Goal: Task Accomplishment & Management: Manage account settings

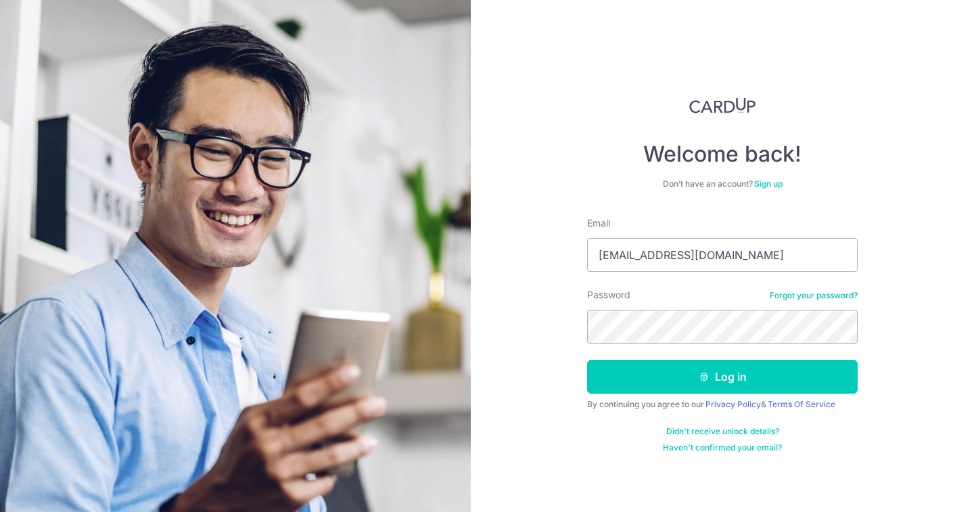
type input "[EMAIL_ADDRESS][DOMAIN_NAME]"
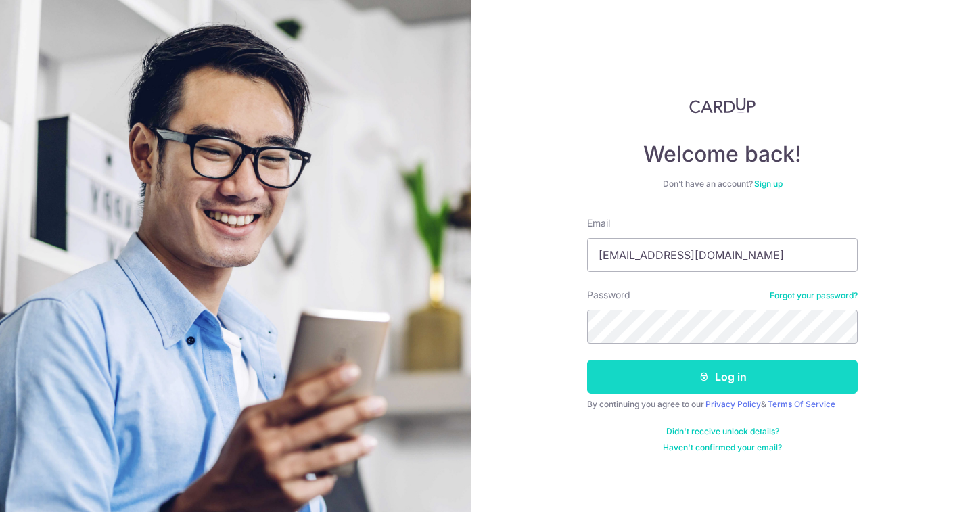
click at [695, 379] on button "Log in" at bounding box center [722, 377] width 271 height 34
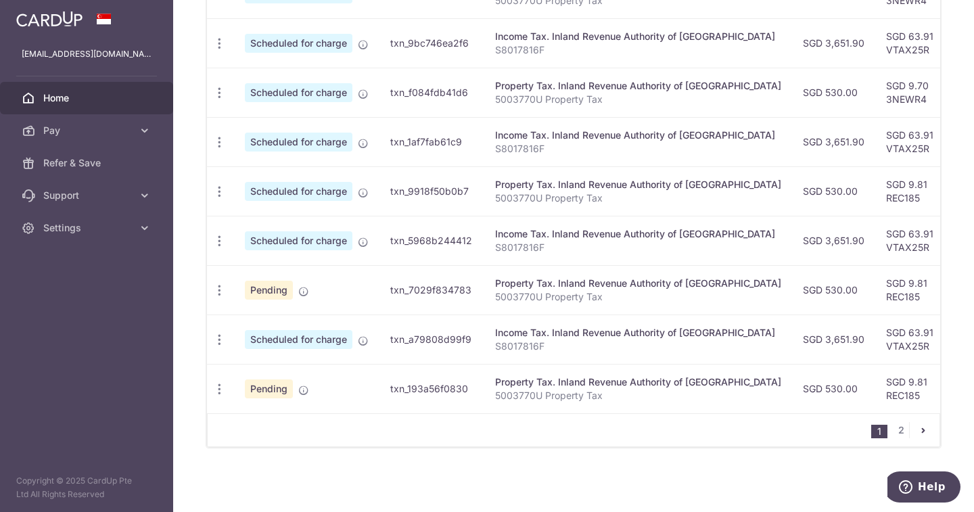
scroll to position [267, 0]
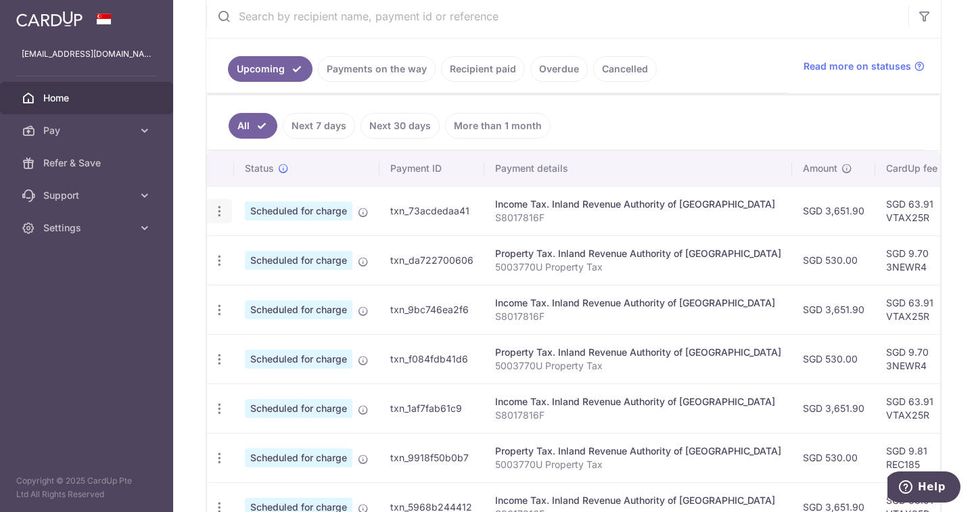
click at [221, 206] on icon "button" at bounding box center [219, 211] width 14 height 14
click at [258, 245] on span "Update payment" at bounding box center [292, 248] width 92 height 16
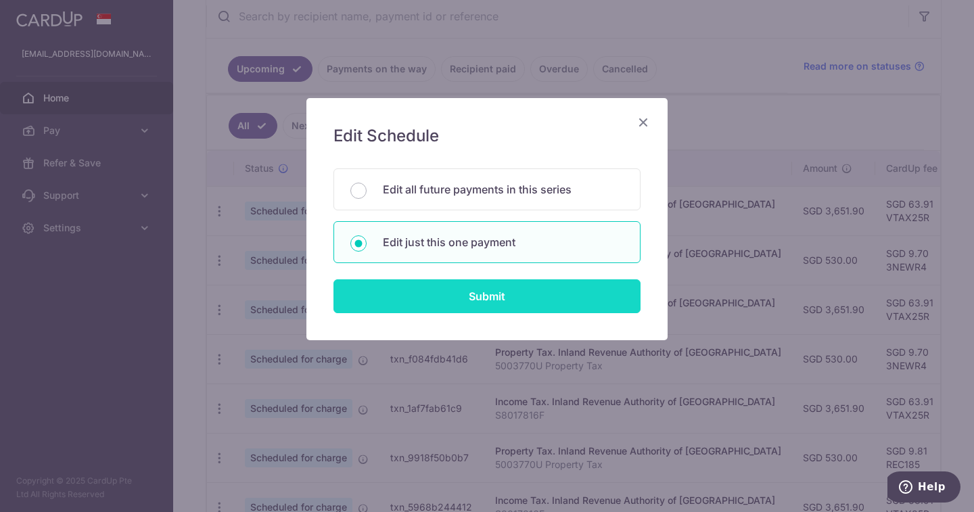
click at [443, 300] on input "Submit" at bounding box center [487, 296] width 307 height 34
radio input "true"
type input "3,651.90"
type input "24/09/2025"
type input "S8017816F"
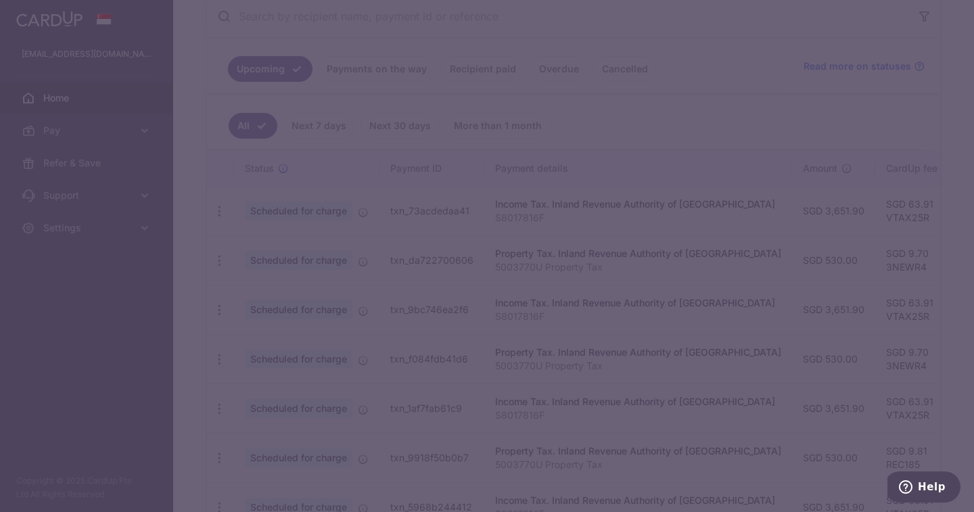
type input "VTAX25R"
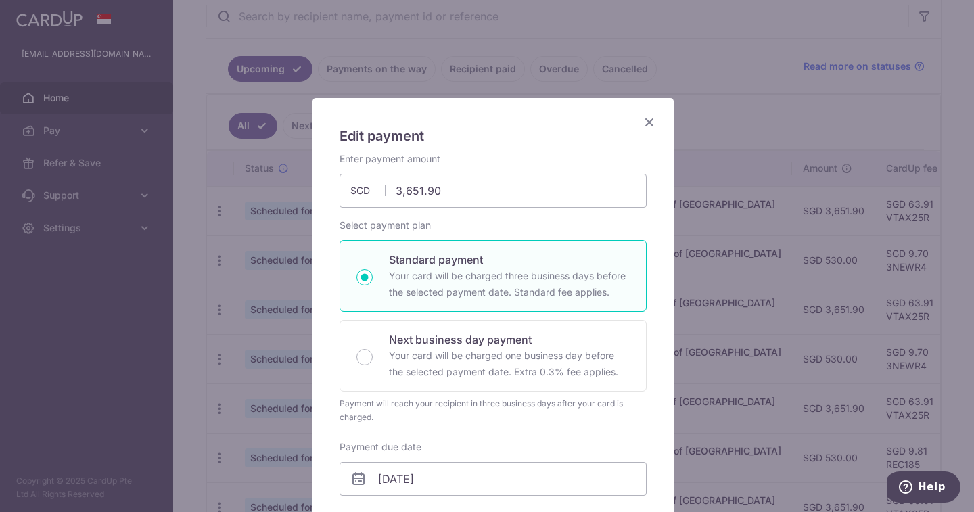
click at [643, 125] on icon "Close" at bounding box center [649, 122] width 16 height 17
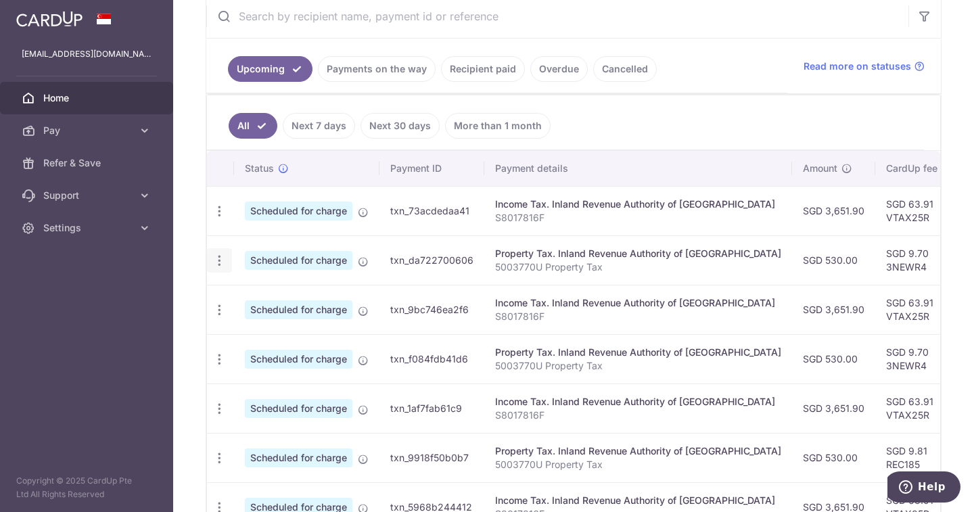
click at [218, 261] on icon "button" at bounding box center [219, 261] width 14 height 14
click at [241, 290] on link "Update payment" at bounding box center [278, 297] width 141 height 32
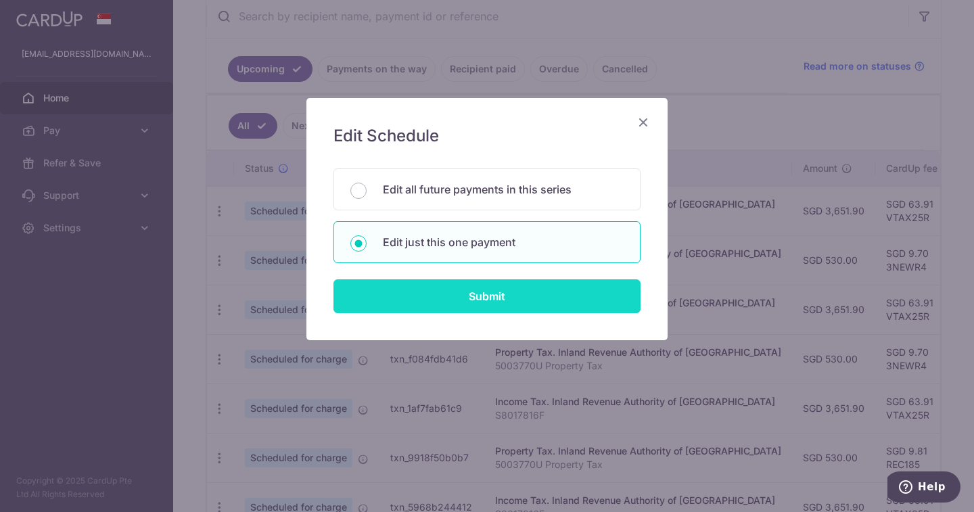
click at [432, 301] on input "Submit" at bounding box center [487, 296] width 307 height 34
type input "530.00"
radio input "true"
type input "5003770U"
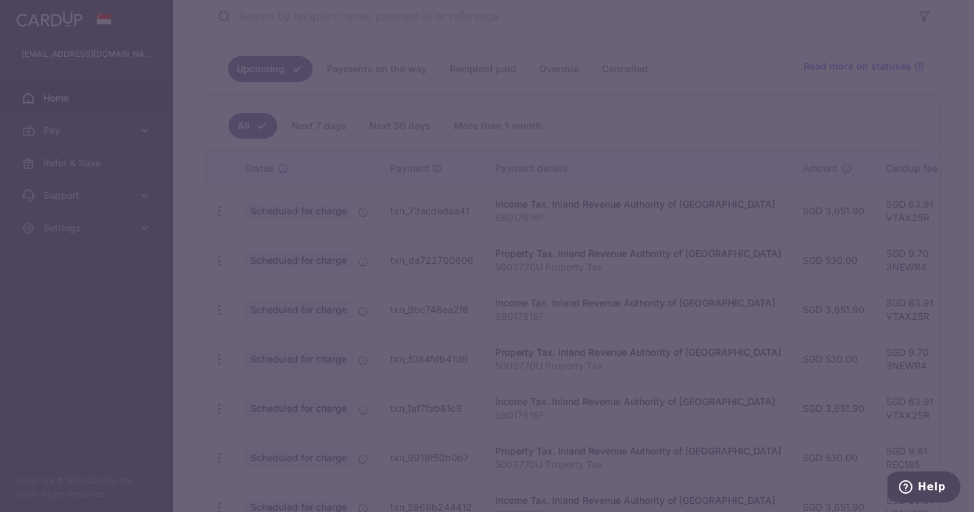
type input "3NEWR4"
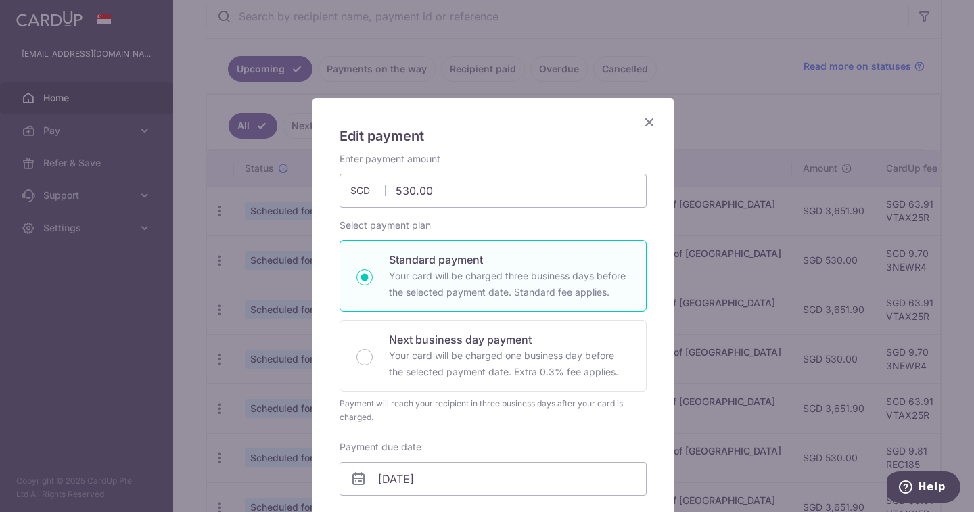
click at [644, 123] on icon "Close" at bounding box center [649, 122] width 16 height 17
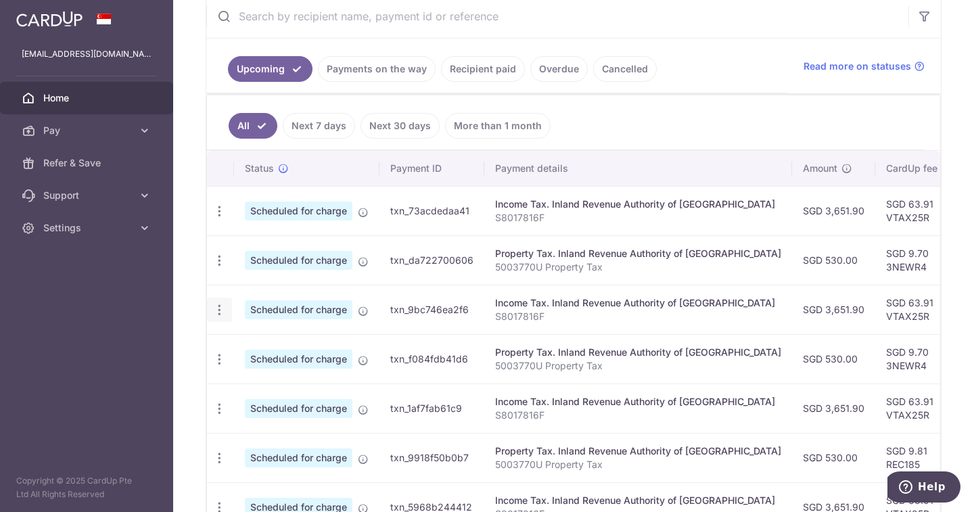
click at [220, 310] on icon "button" at bounding box center [219, 310] width 14 height 14
click at [252, 342] on span "Update payment" at bounding box center [292, 347] width 92 height 16
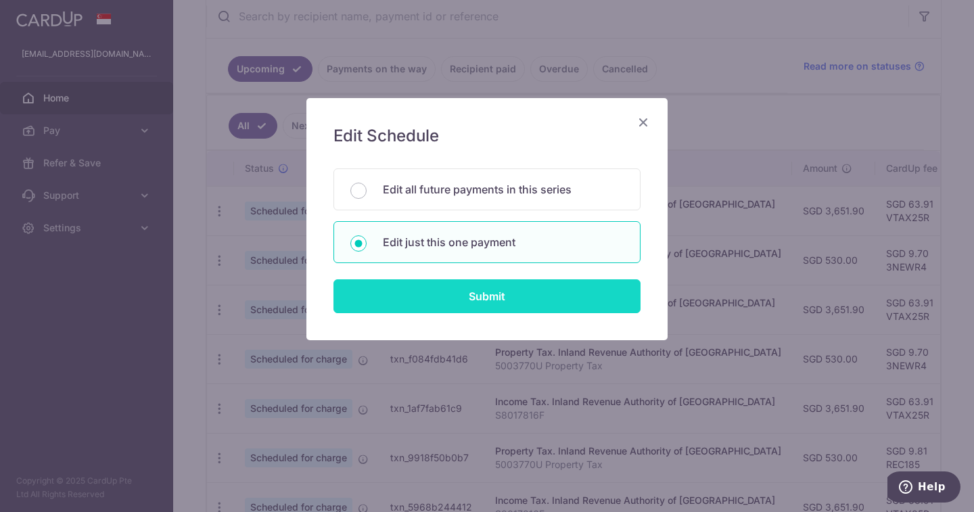
click at [417, 296] on input "Submit" at bounding box center [487, 296] width 307 height 34
type input "3,651.90"
radio input "true"
type input "25/10/2025"
type input "S8017816F"
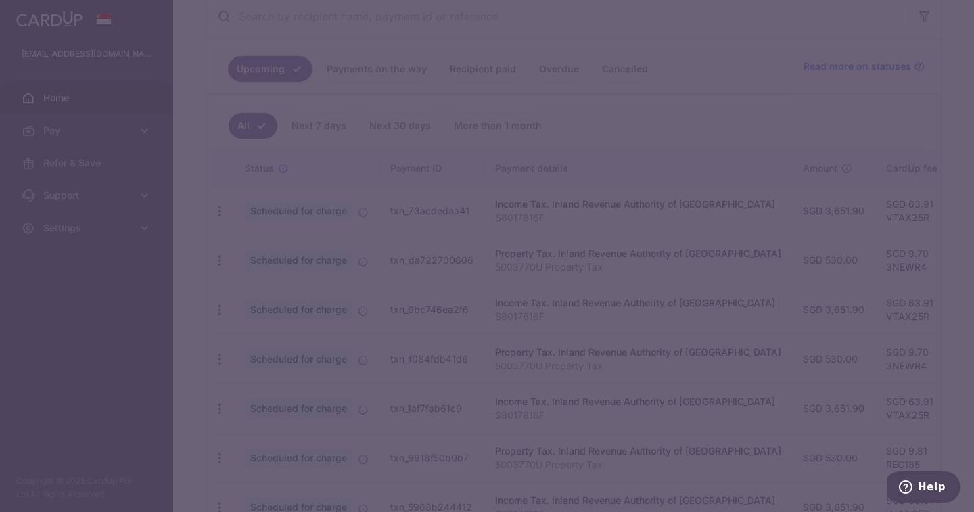
type input "VTAX25R"
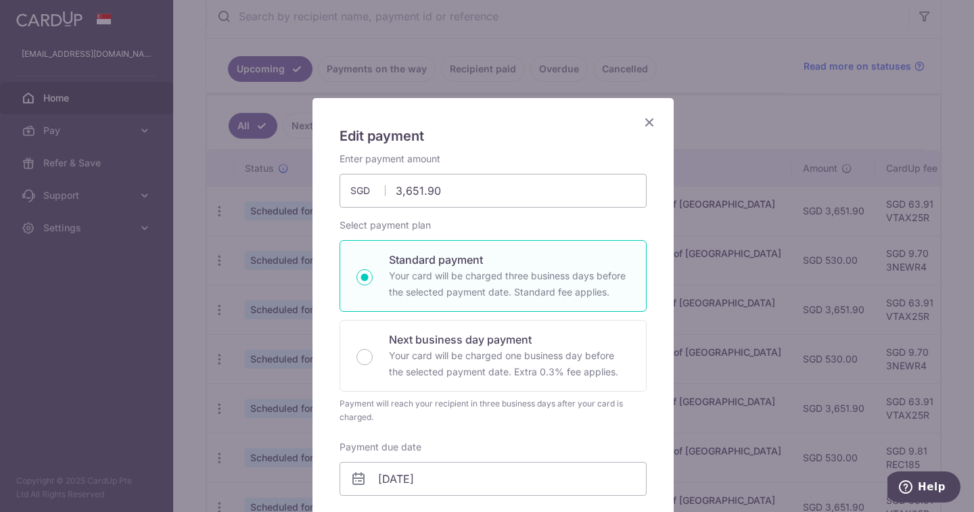
click at [643, 122] on icon "Close" at bounding box center [649, 122] width 16 height 17
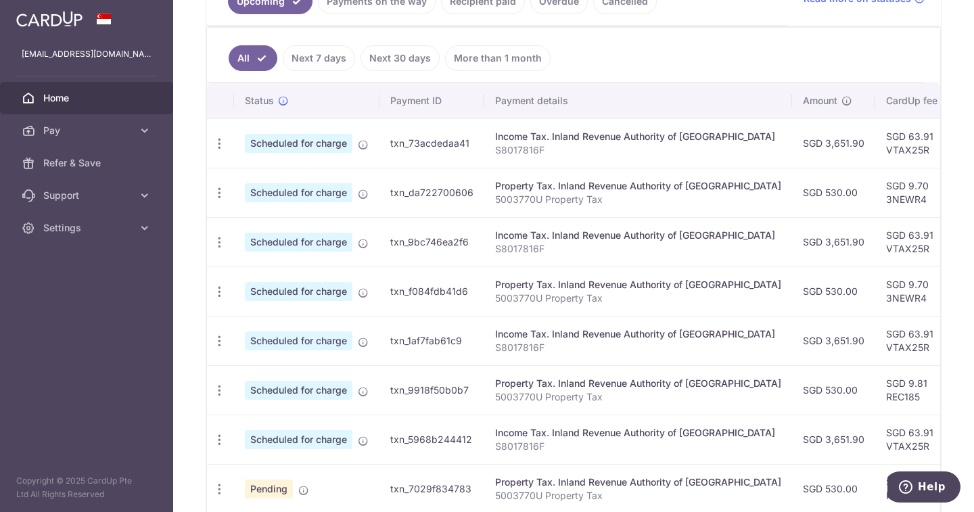
scroll to position [538, 0]
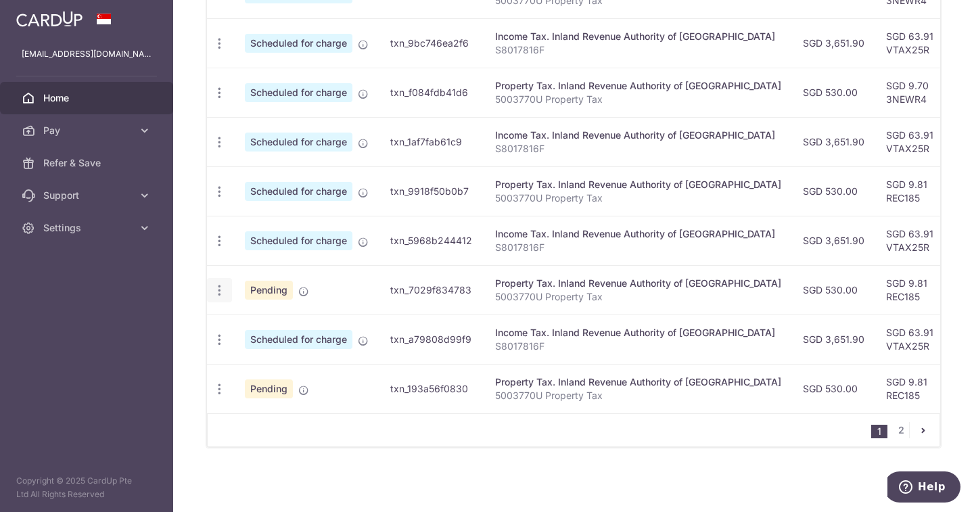
click at [222, 287] on icon "button" at bounding box center [219, 290] width 14 height 14
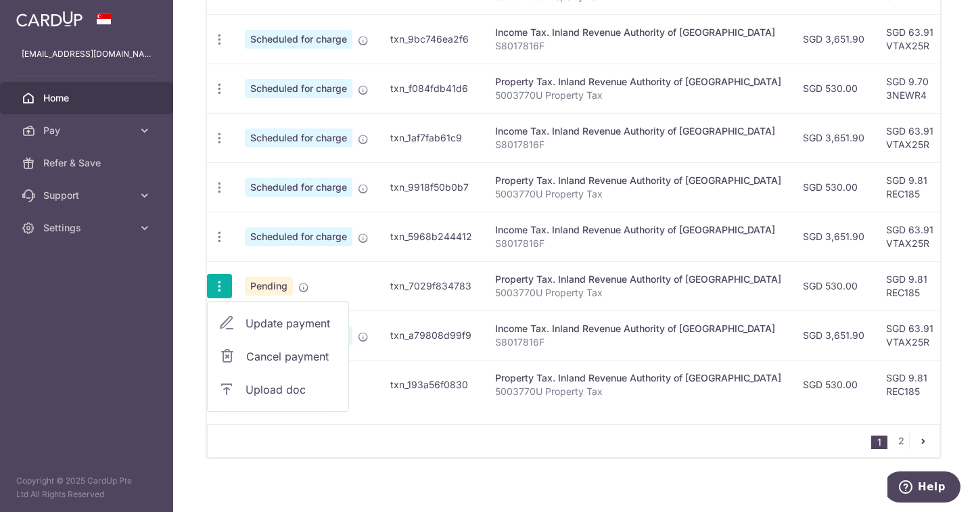
click at [268, 323] on span "Update payment" at bounding box center [292, 323] width 92 height 16
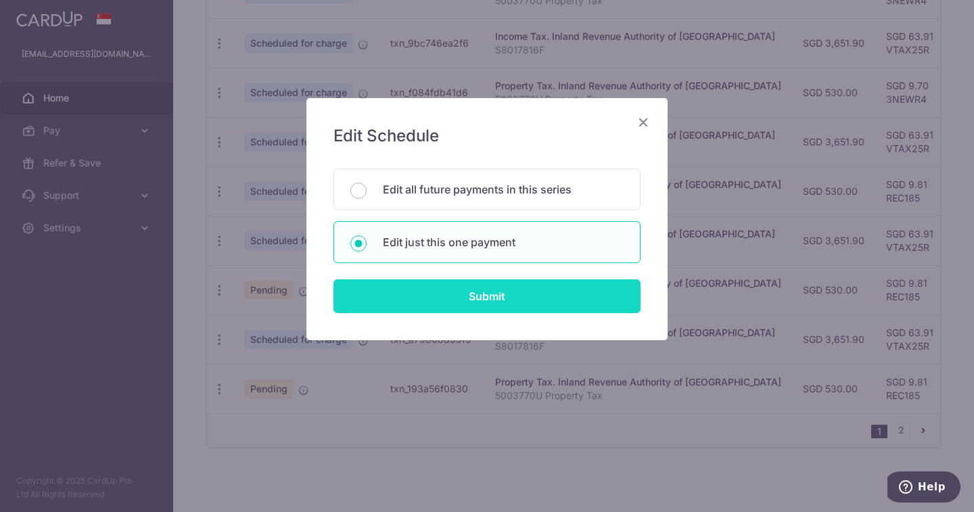
click at [476, 292] on input "Submit" at bounding box center [487, 296] width 307 height 34
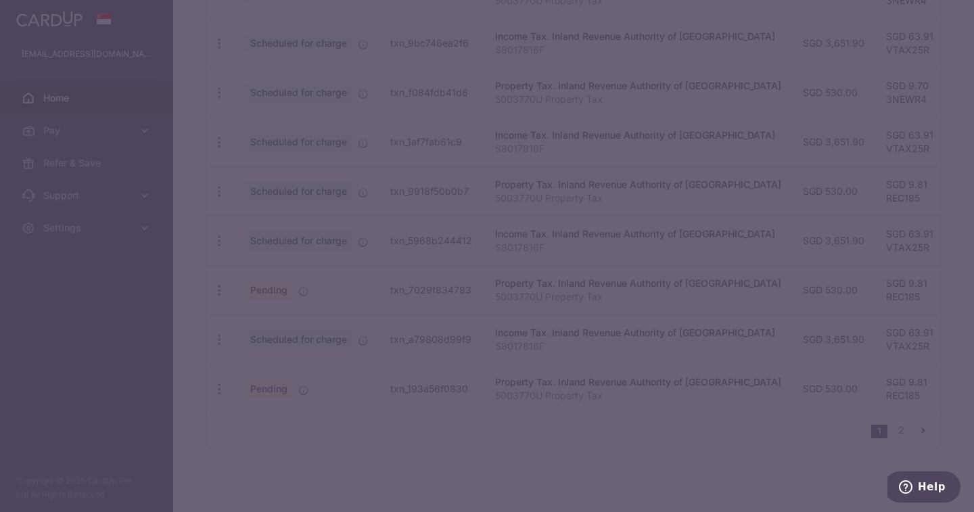
type input "530.00"
radio input "true"
type input "24/12/2025"
type input "5003770U"
type input "REC185"
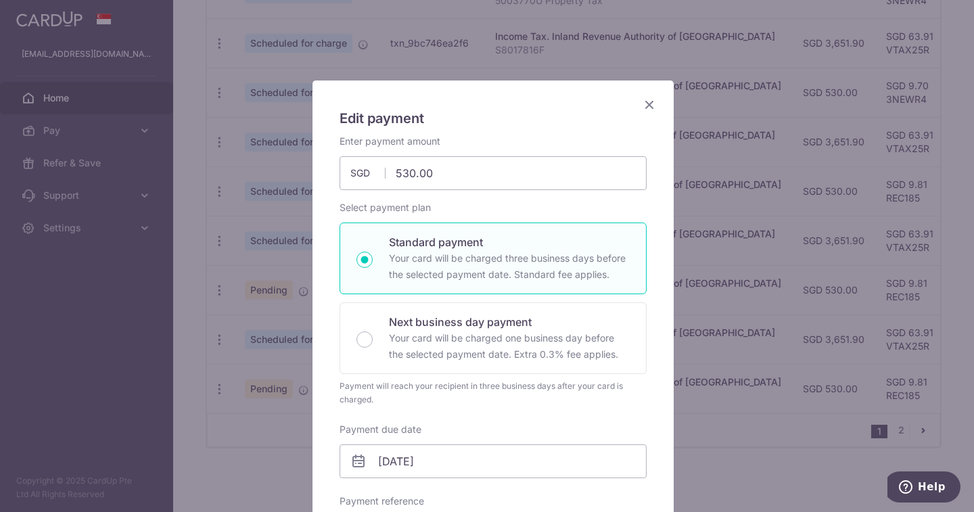
scroll to position [0, 0]
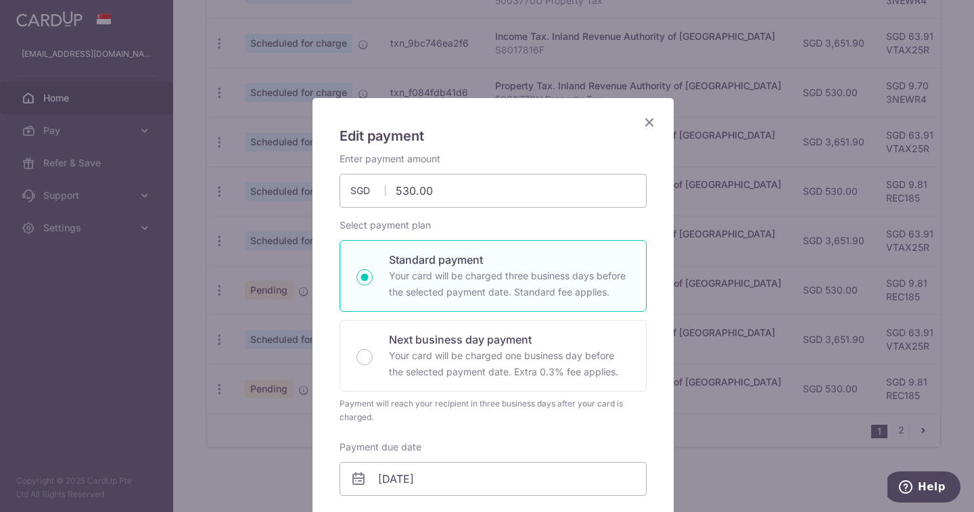
click at [644, 118] on icon "Close" at bounding box center [649, 122] width 16 height 17
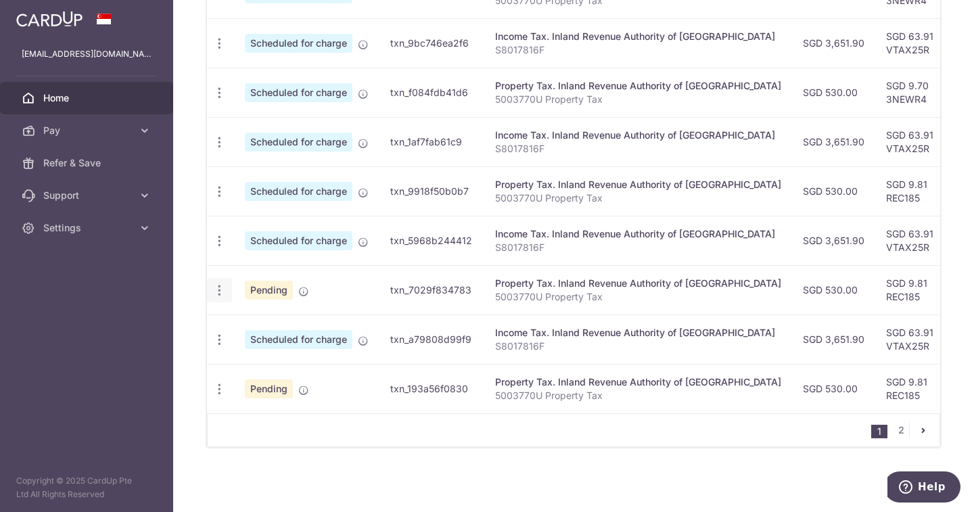
click at [222, 291] on icon "button" at bounding box center [219, 290] width 14 height 14
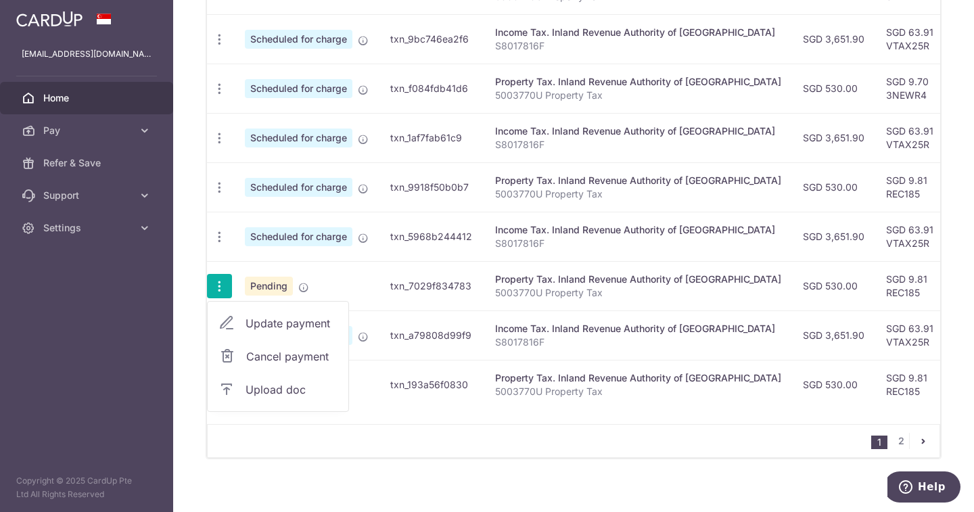
click at [280, 321] on span "Update payment" at bounding box center [292, 323] width 92 height 16
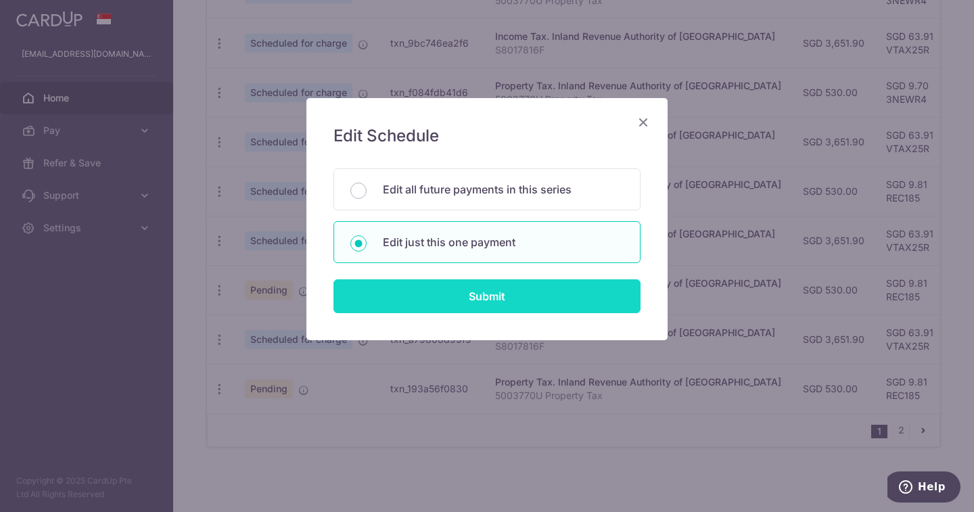
click at [482, 299] on input "Submit" at bounding box center [487, 296] width 307 height 34
radio input "true"
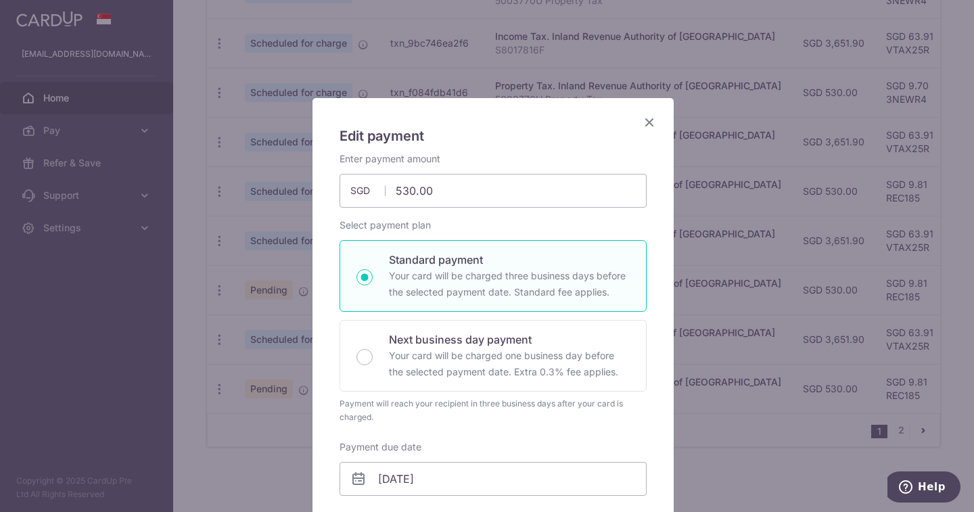
click at [643, 126] on icon "Close" at bounding box center [649, 122] width 16 height 17
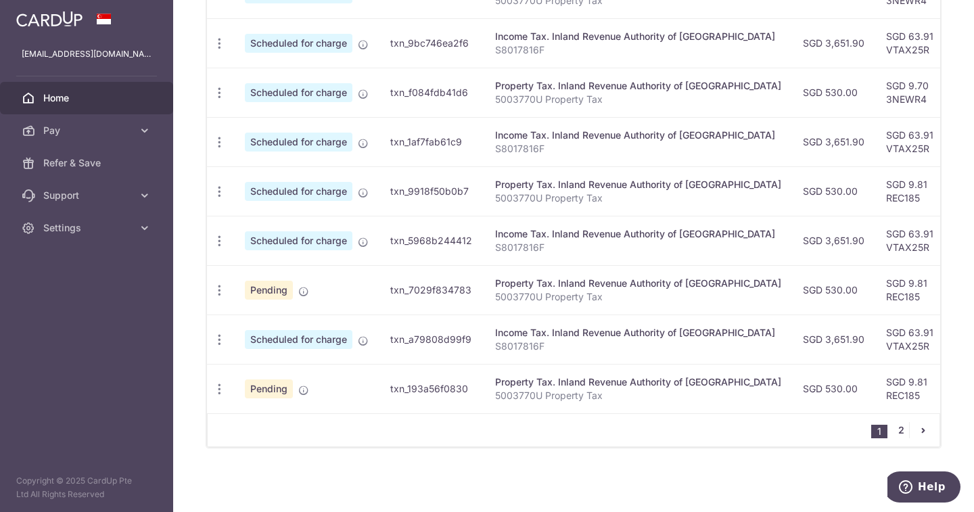
click at [898, 427] on link "2" at bounding box center [901, 430] width 16 height 16
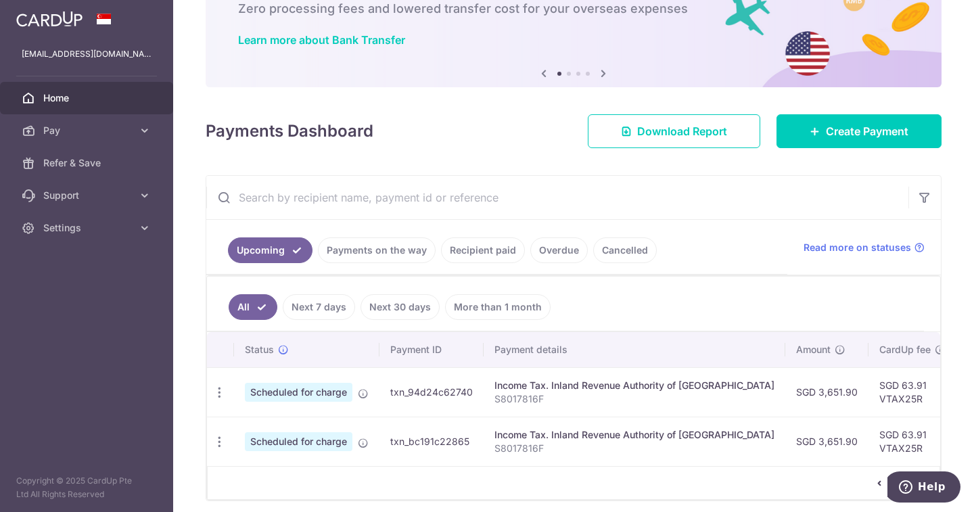
scroll to position [109, 0]
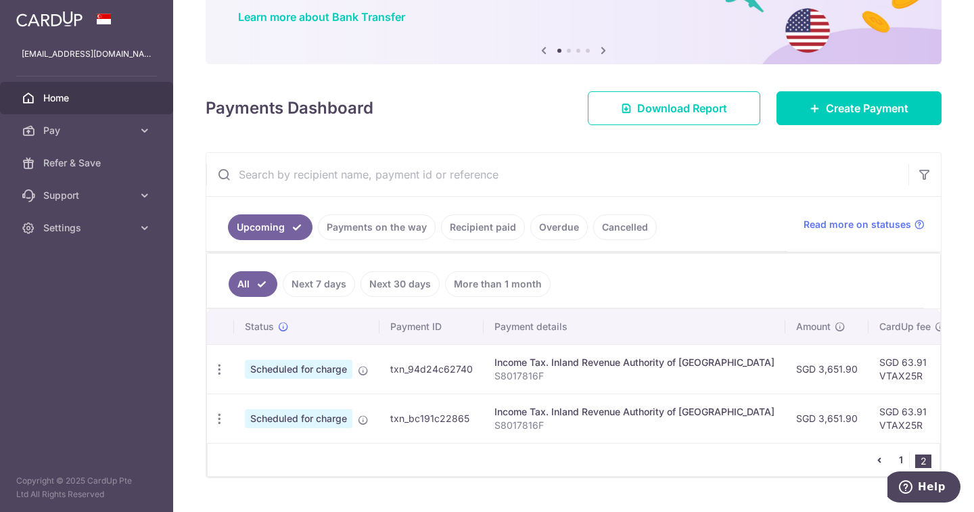
click at [895, 459] on link "1" at bounding box center [901, 460] width 16 height 16
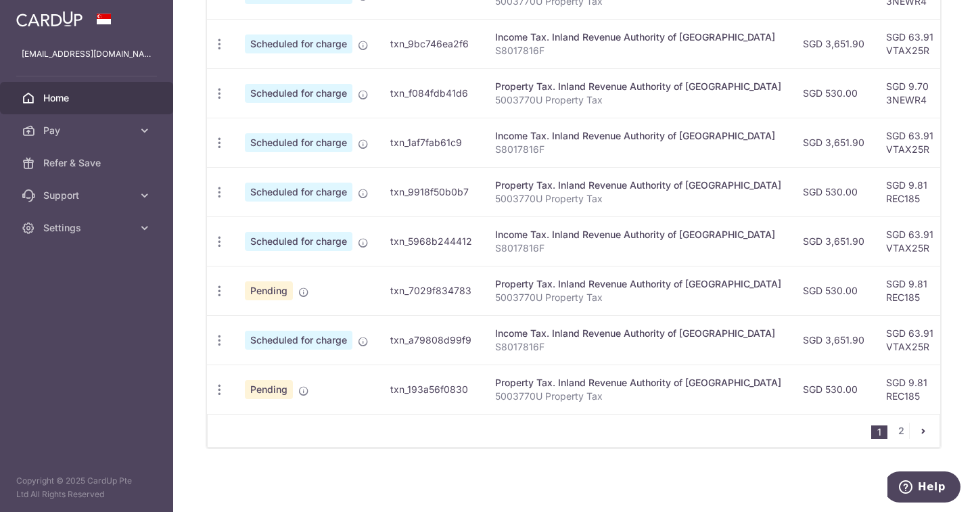
scroll to position [538, 0]
